Goal: Task Accomplishment & Management: Manage account settings

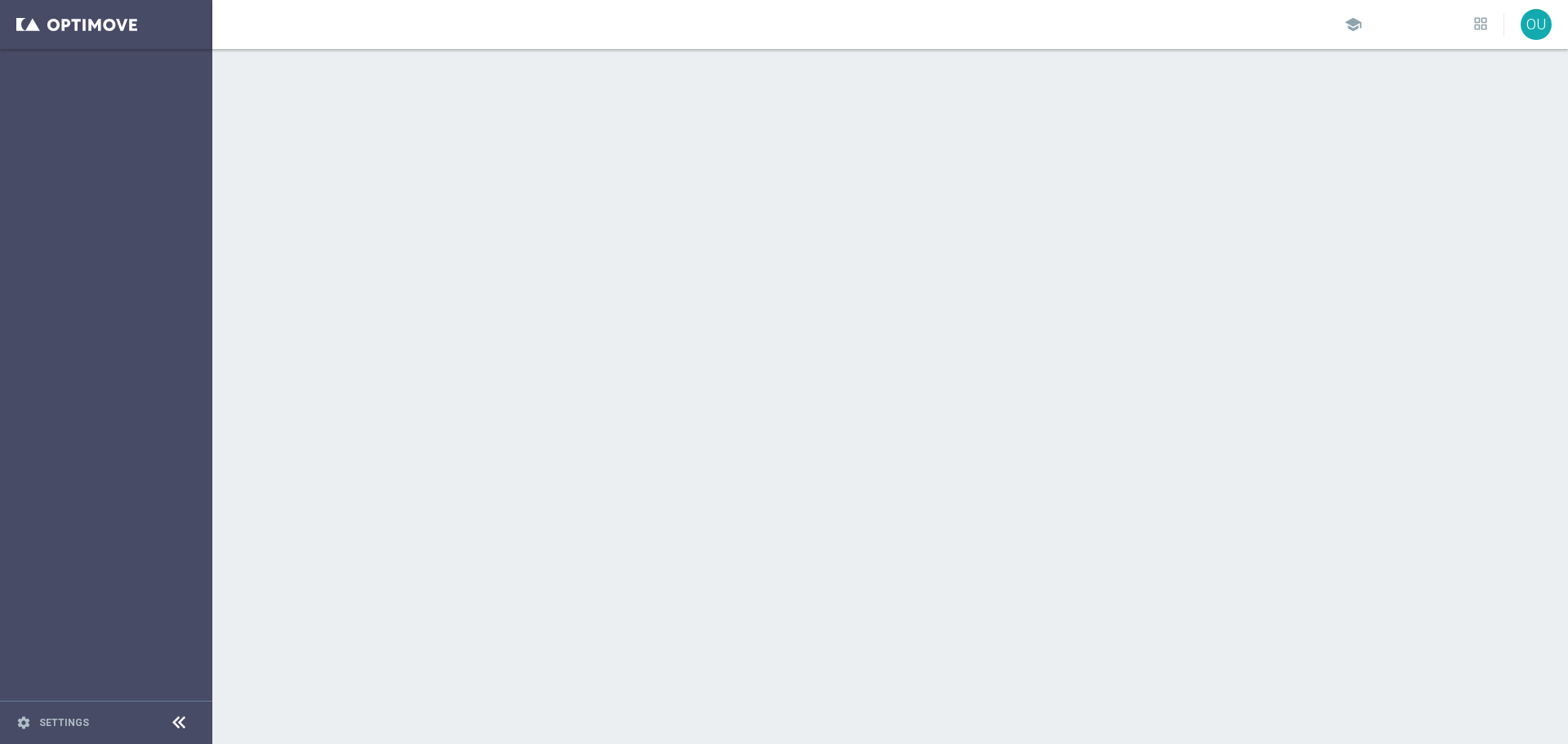
click at [182, 151] on sidenavbar "settings Settings" at bounding box center [106, 372] width 213 height 744
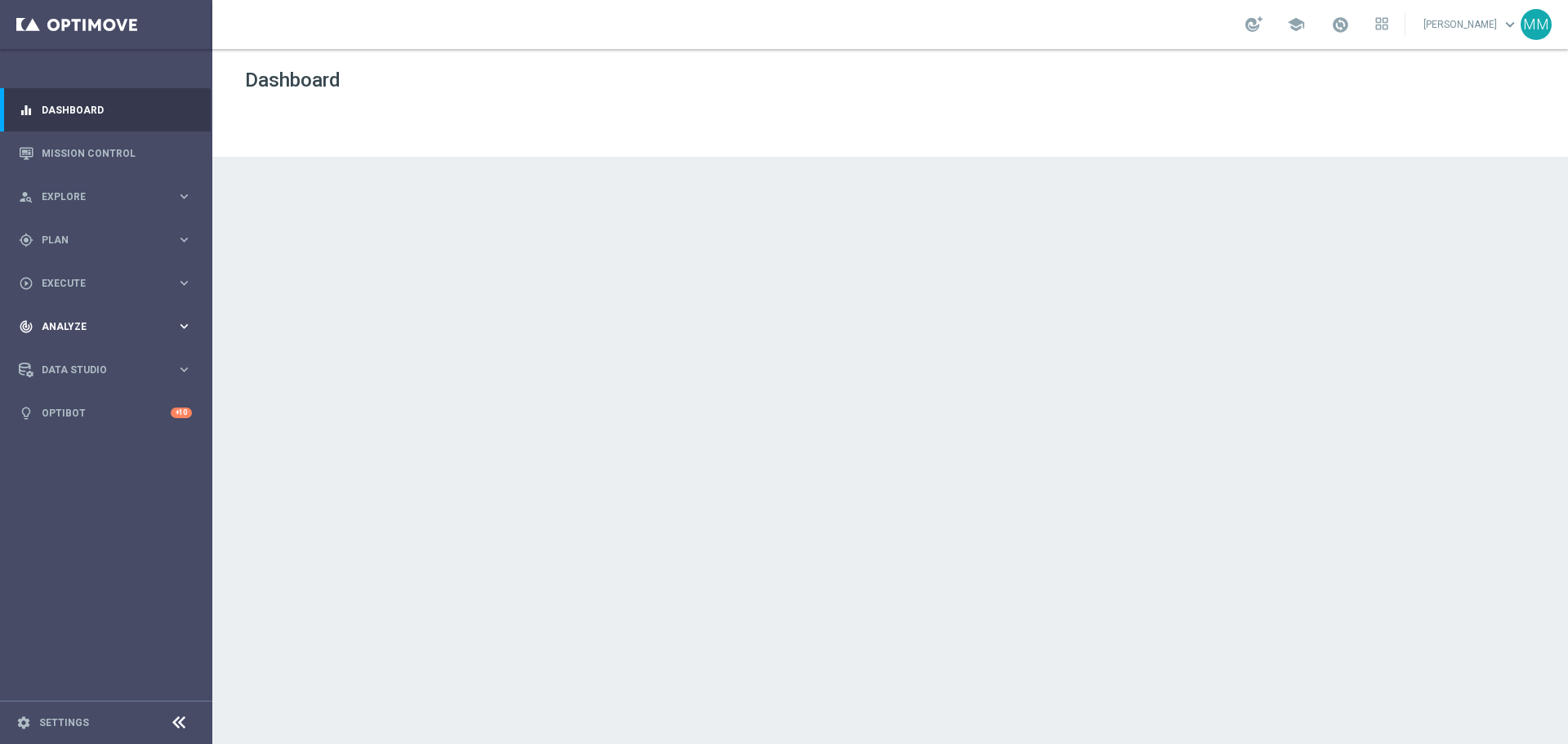
click at [93, 330] on span "Analyze" at bounding box center [108, 326] width 135 height 10
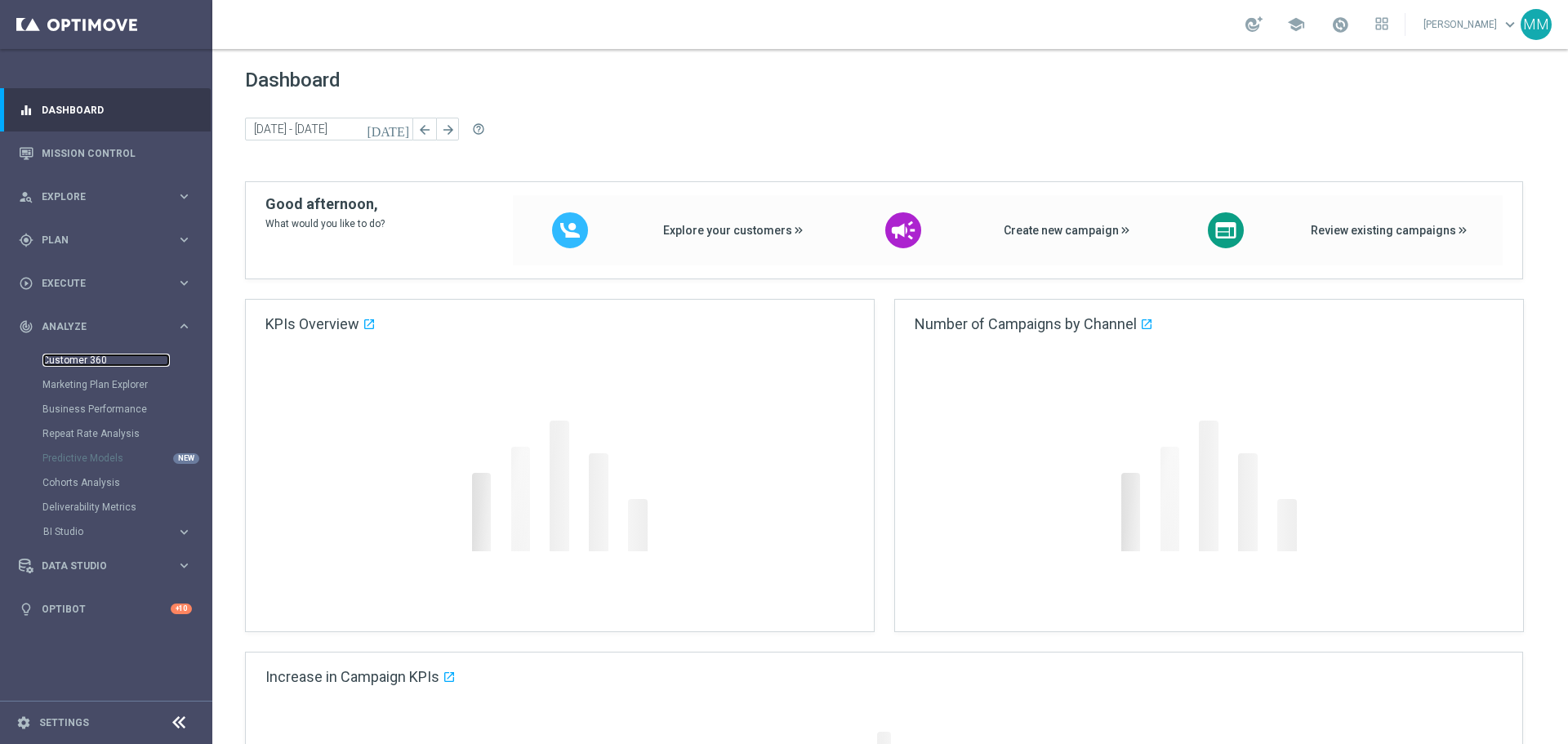
click at [71, 355] on link "Customer 360" at bounding box center [106, 360] width 127 height 13
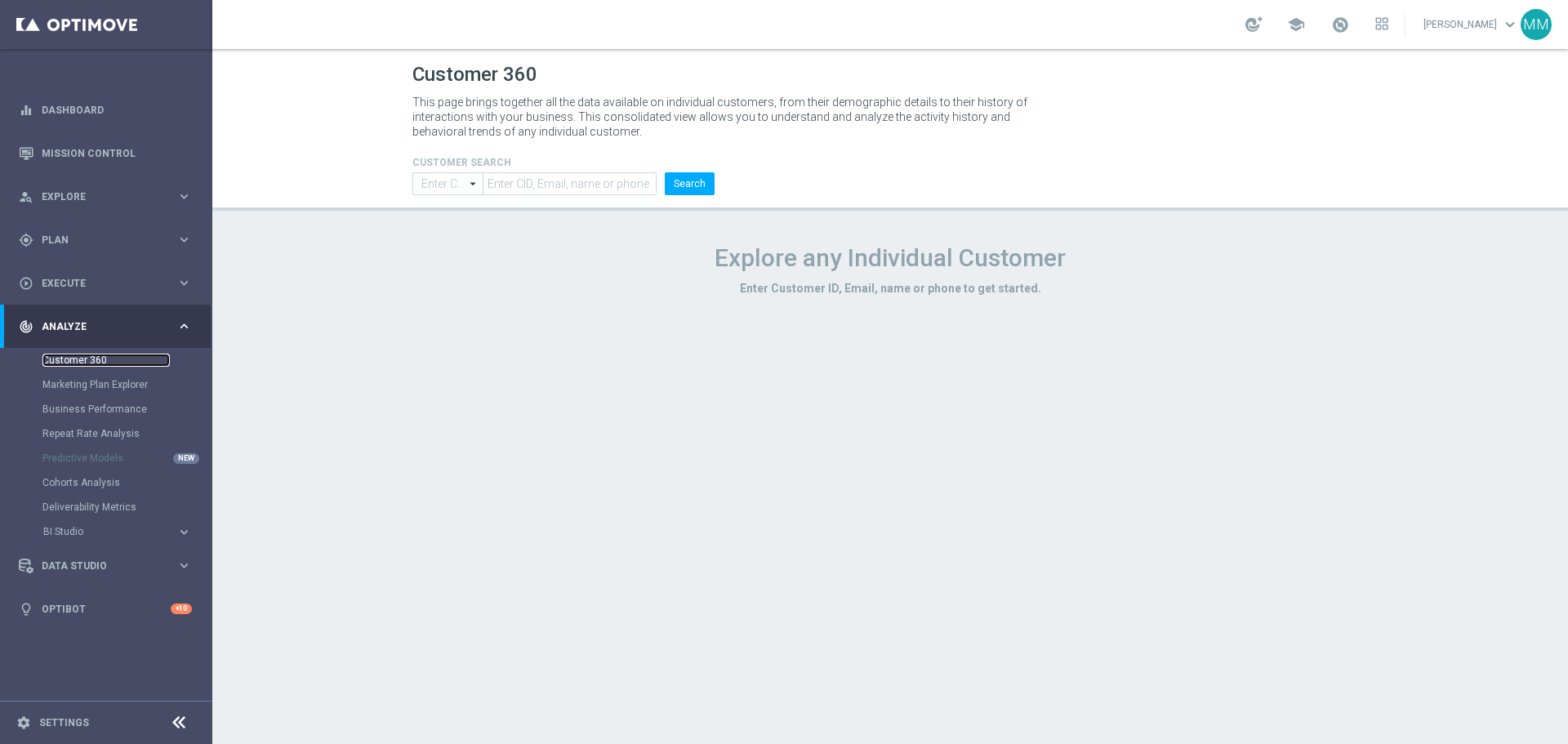
type input "Contains"
drag, startPoint x: 505, startPoint y: 185, endPoint x: 767, endPoint y: 193, distance: 262.1
click at [506, 185] on input "text" at bounding box center [569, 183] width 174 height 23
paste input "899924"
type input "899924"
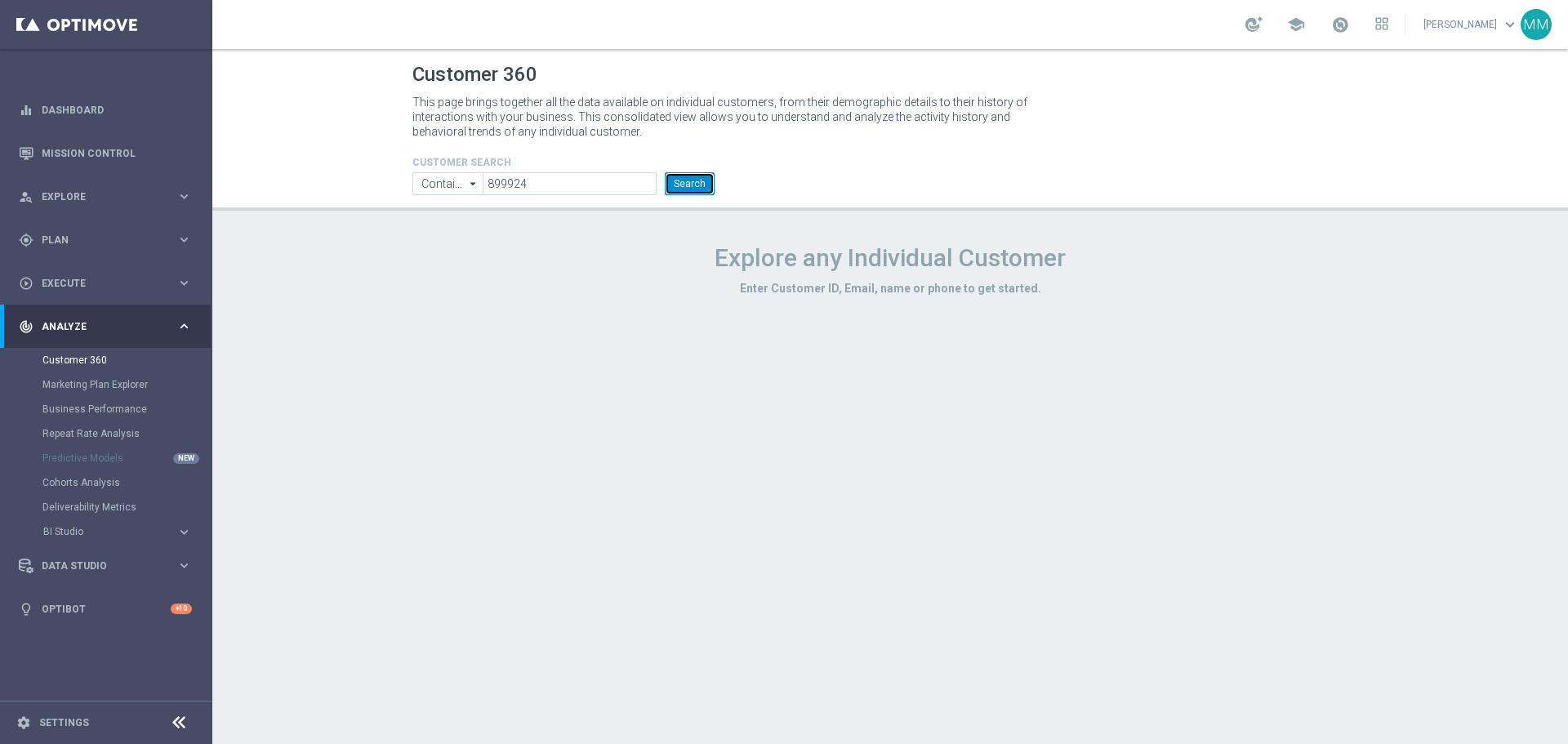
click at [699, 186] on button "Search" at bounding box center [690, 183] width 49 height 23
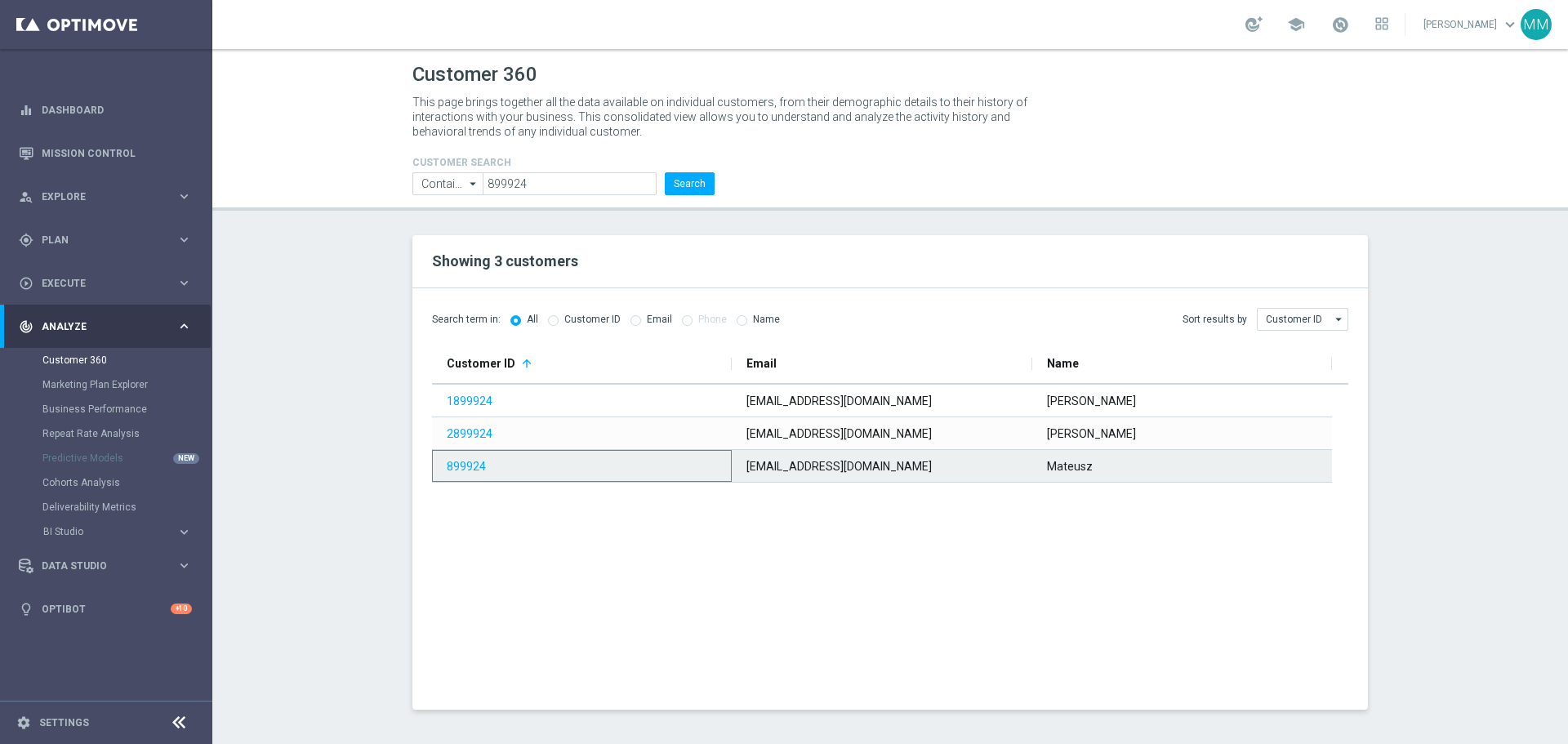
drag, startPoint x: 459, startPoint y: 468, endPoint x: 432, endPoint y: 446, distance: 34.8
click at [459, 468] on link "899924" at bounding box center [466, 465] width 39 height 13
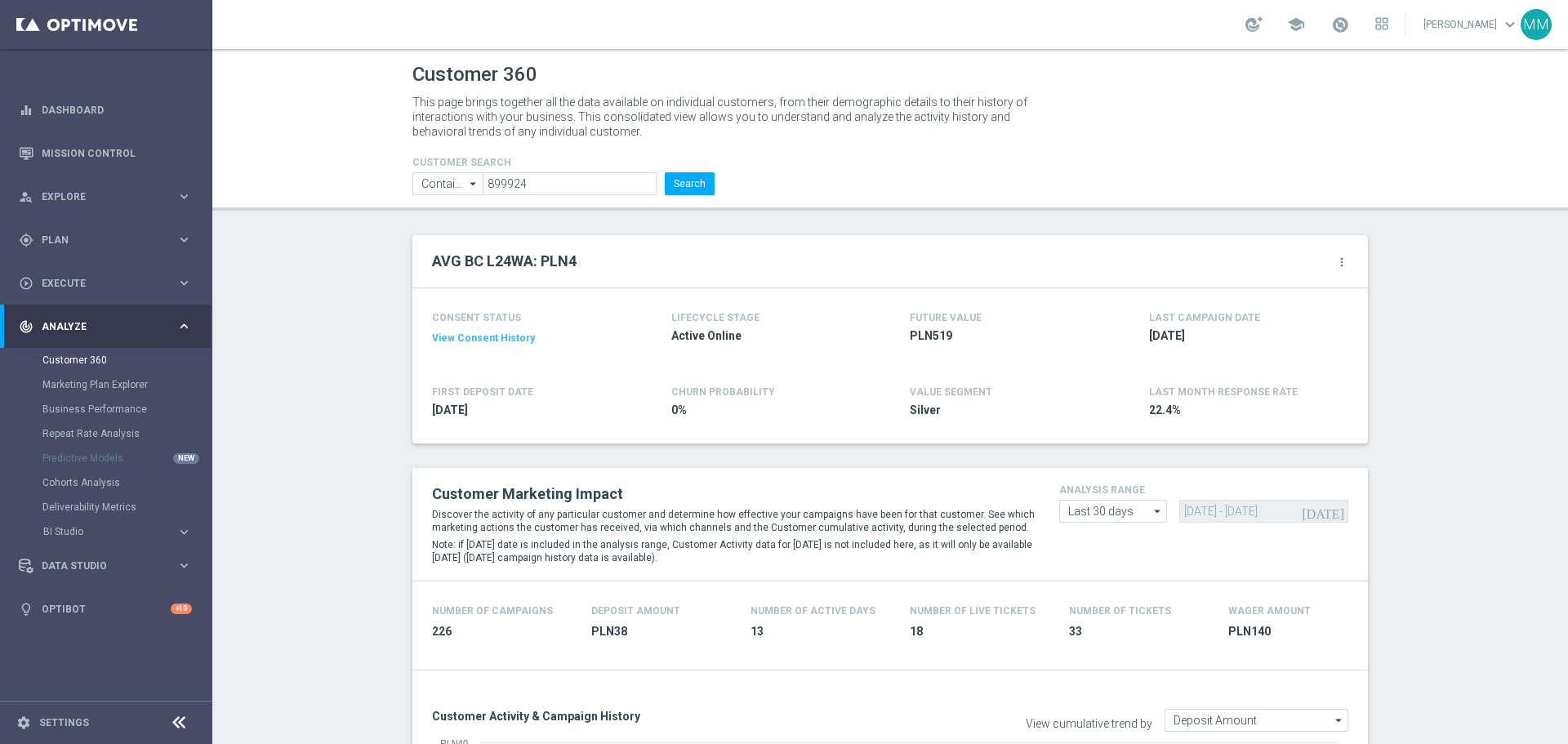
click at [1338, 257] on icon "more_vert" at bounding box center [1341, 262] width 13 height 13
click at [1302, 282] on li "Change Attribute" at bounding box center [1273, 288] width 138 height 25
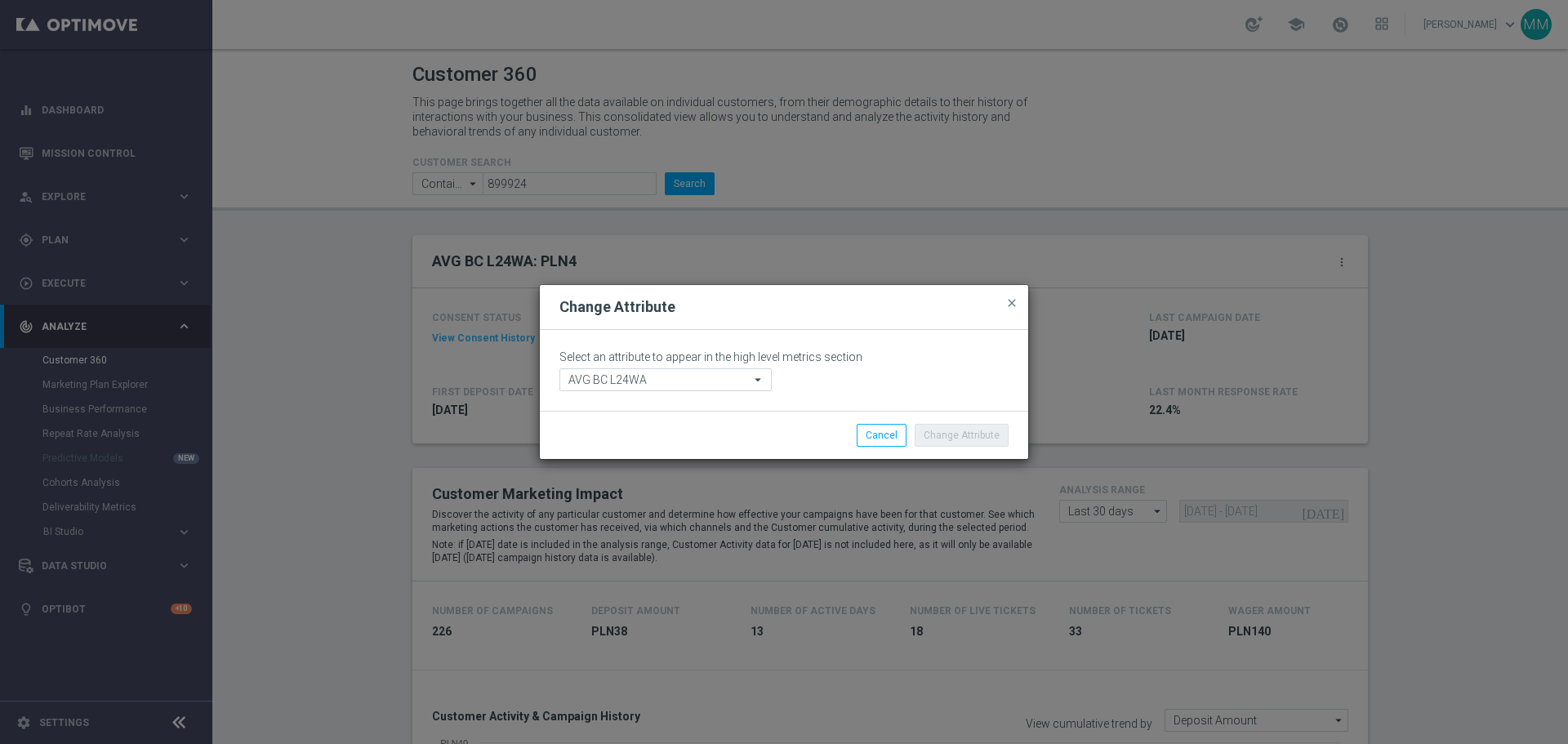
drag, startPoint x: 739, startPoint y: 391, endPoint x: 735, endPoint y: 382, distance: 9.8
click at [738, 391] on div "Select an attribute to appear in the high level metrics section AVG BC L24WA AV…" at bounding box center [784, 370] width 489 height 81
click at [735, 382] on input "AVG BC L24WA" at bounding box center [665, 380] width 213 height 23
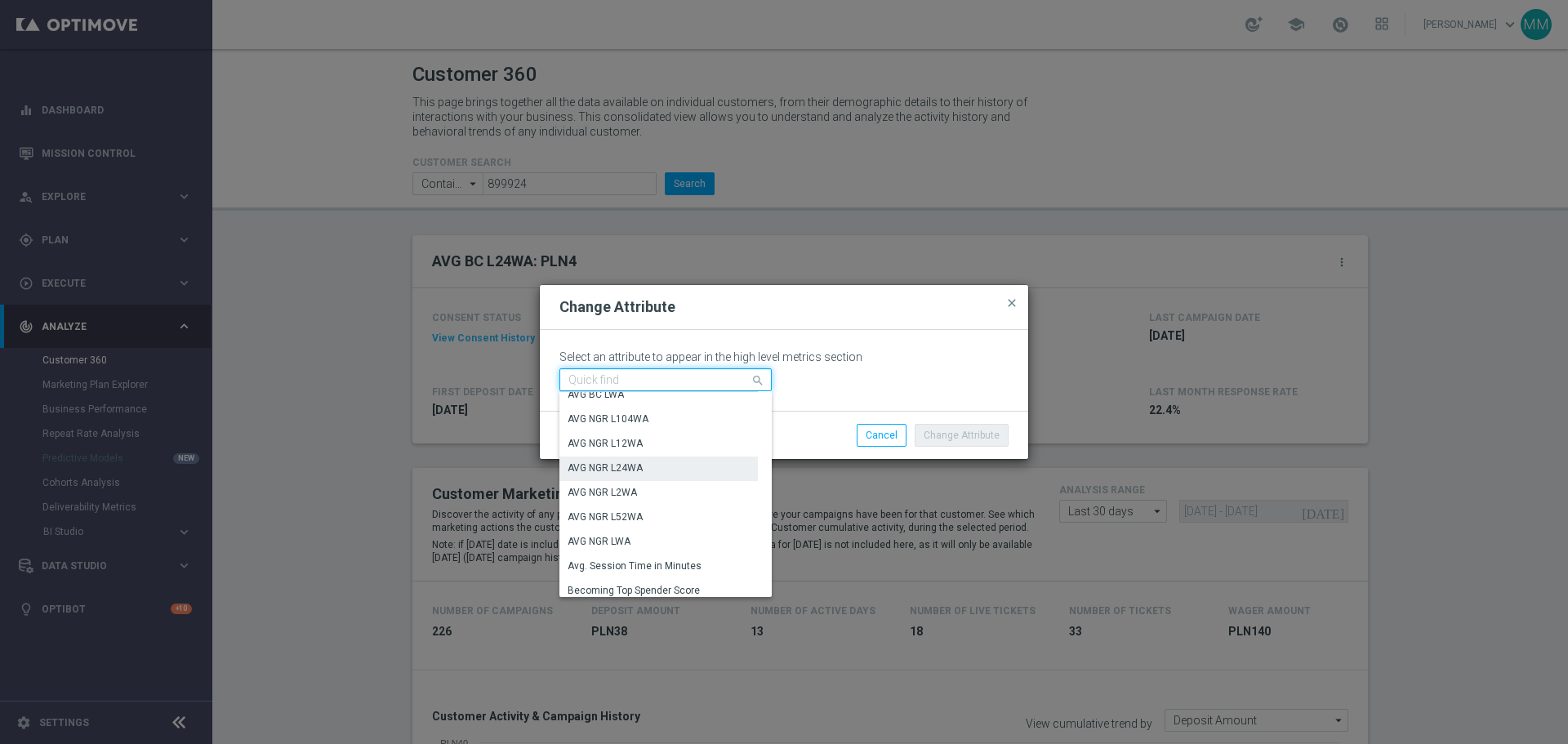
scroll to position [571, 0]
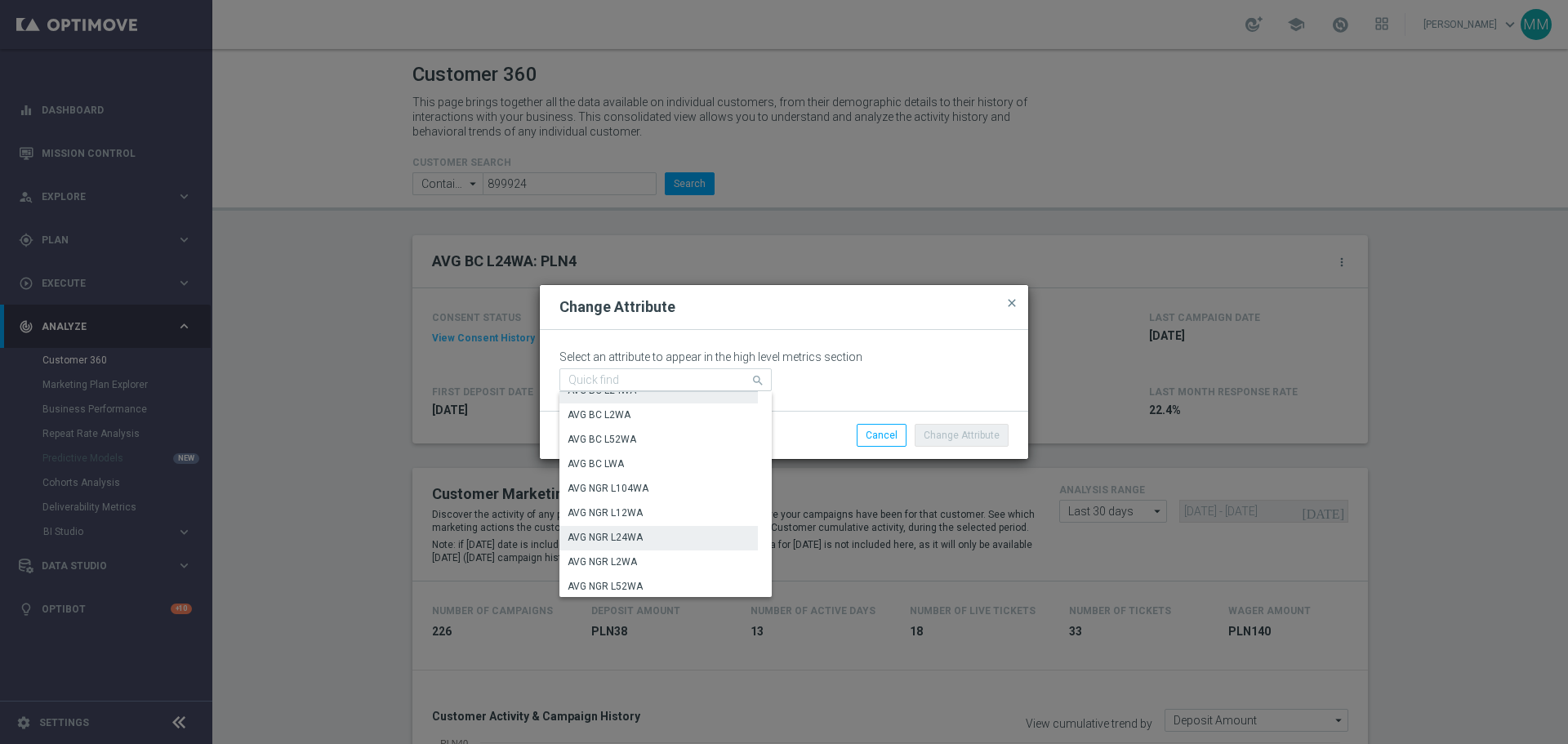
click at [654, 532] on div "AVG NGR L24WA" at bounding box center [658, 537] width 198 height 23
type input "AVG NGR L24WA"
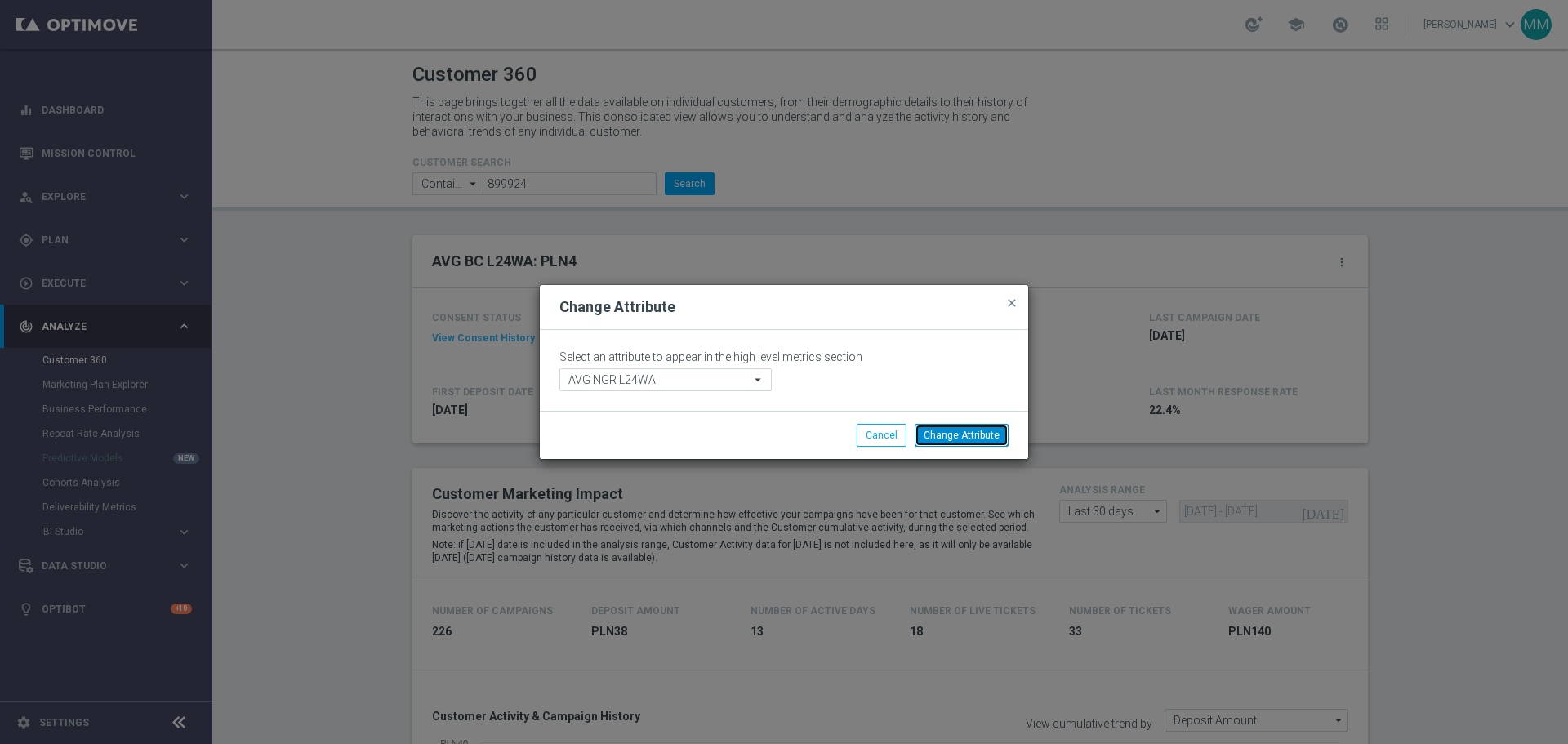
click at [962, 428] on button "Change Attribute" at bounding box center [961, 435] width 93 height 23
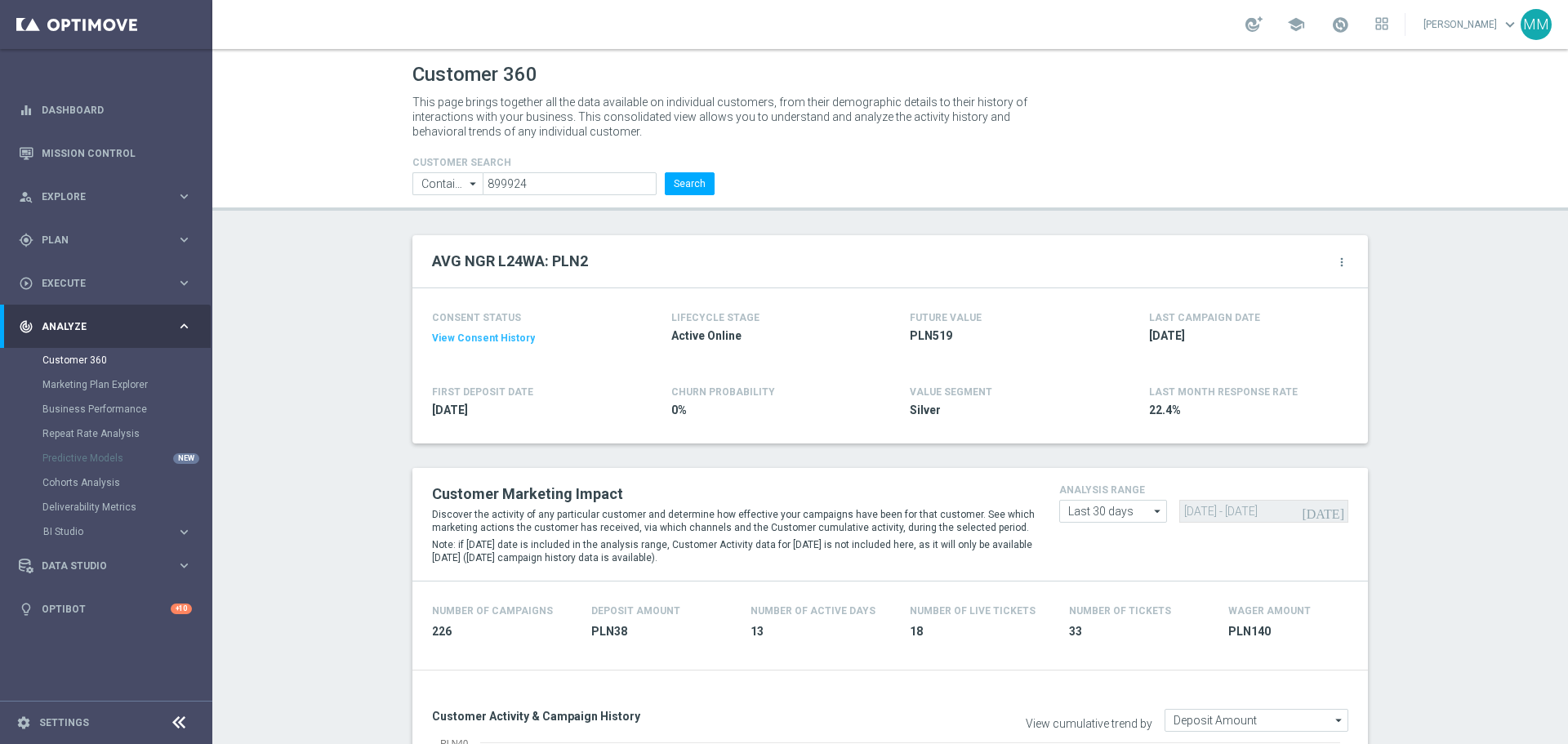
drag, startPoint x: 343, startPoint y: 441, endPoint x: 277, endPoint y: 452, distance: 66.9
